Goal: Task Accomplishment & Management: Complete application form

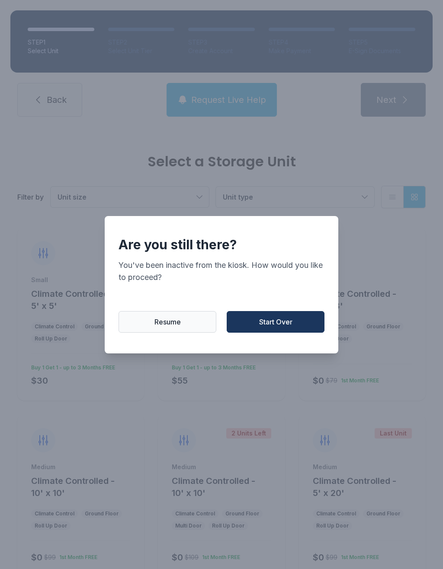
click at [262, 327] on span "Start Over" at bounding box center [275, 322] width 33 height 10
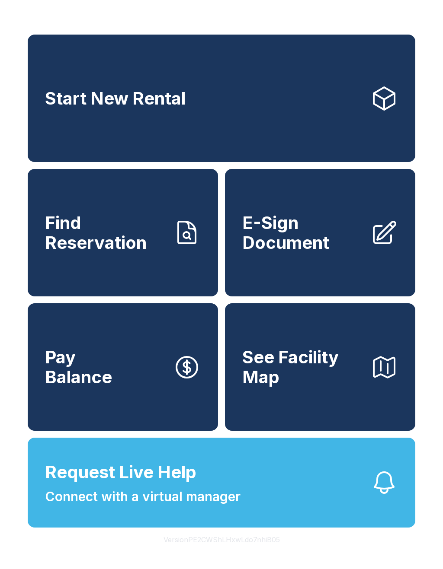
click at [295, 124] on link "Start New Rental" at bounding box center [221, 98] width 387 height 127
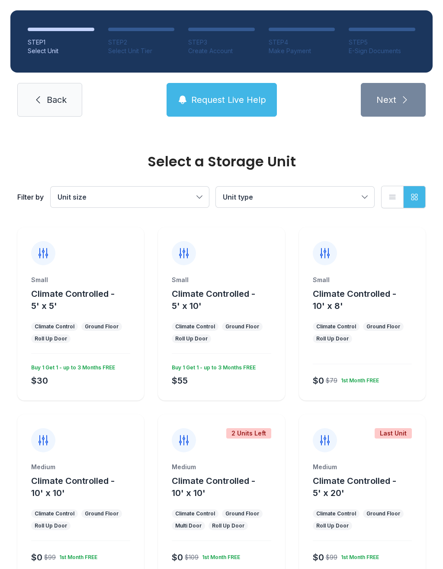
click at [98, 393] on div "Small Climate Controlled - 5' x 5' Climate Control Ground Floor Roll Up Door $3…" at bounding box center [80, 338] width 127 height 125
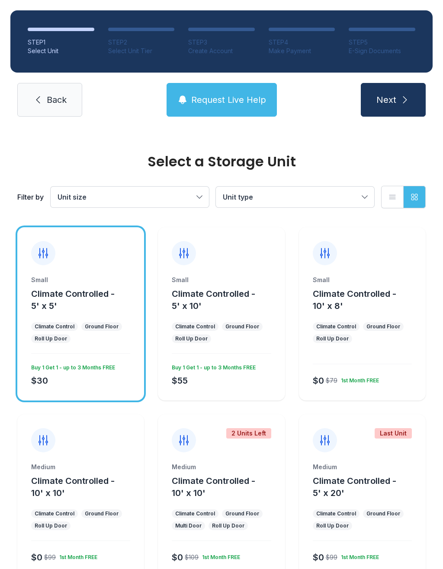
click at [409, 111] on button "Next" at bounding box center [392, 100] width 65 height 34
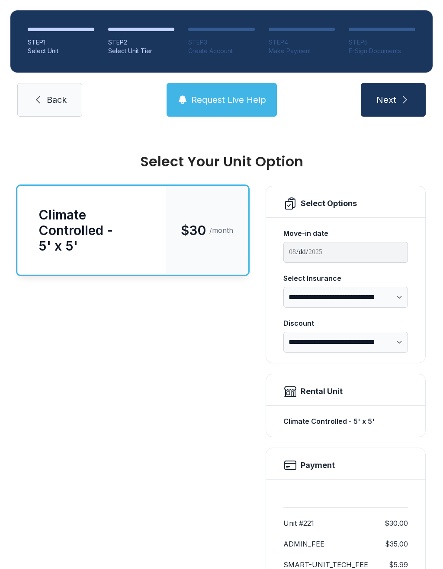
click at [398, 97] on button "Next" at bounding box center [392, 100] width 65 height 34
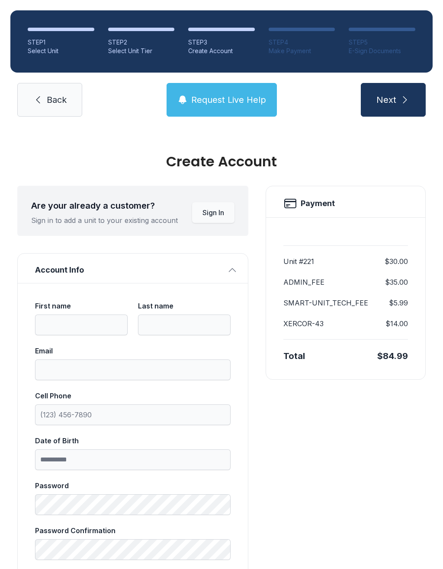
click at [398, 97] on button "Next" at bounding box center [392, 100] width 65 height 34
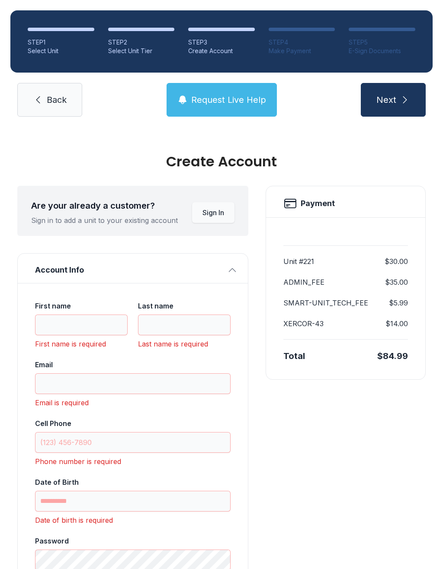
click at [401, 96] on icon "submit" at bounding box center [404, 100] width 10 height 10
